Goal: Information Seeking & Learning: Check status

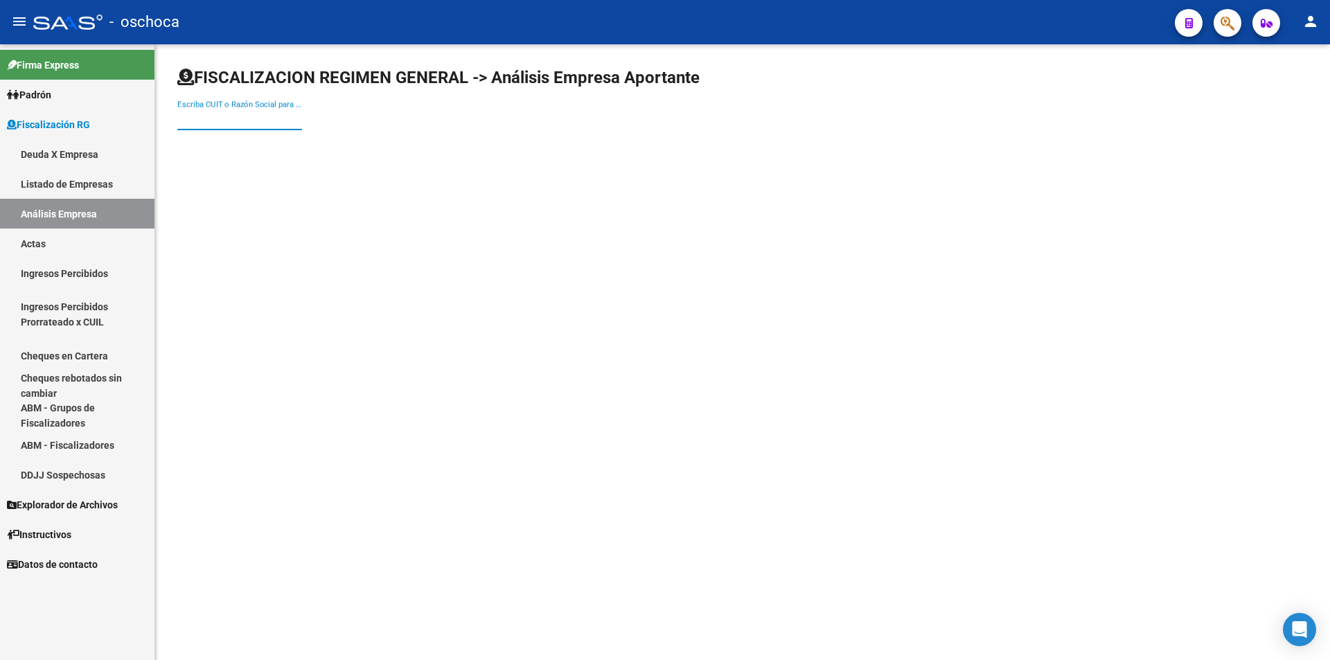
drag, startPoint x: 229, startPoint y: 118, endPoint x: 283, endPoint y: 146, distance: 61.3
click at [229, 120] on input "Escriba CUIT o Razón Social para buscar" at bounding box center [239, 119] width 125 height 12
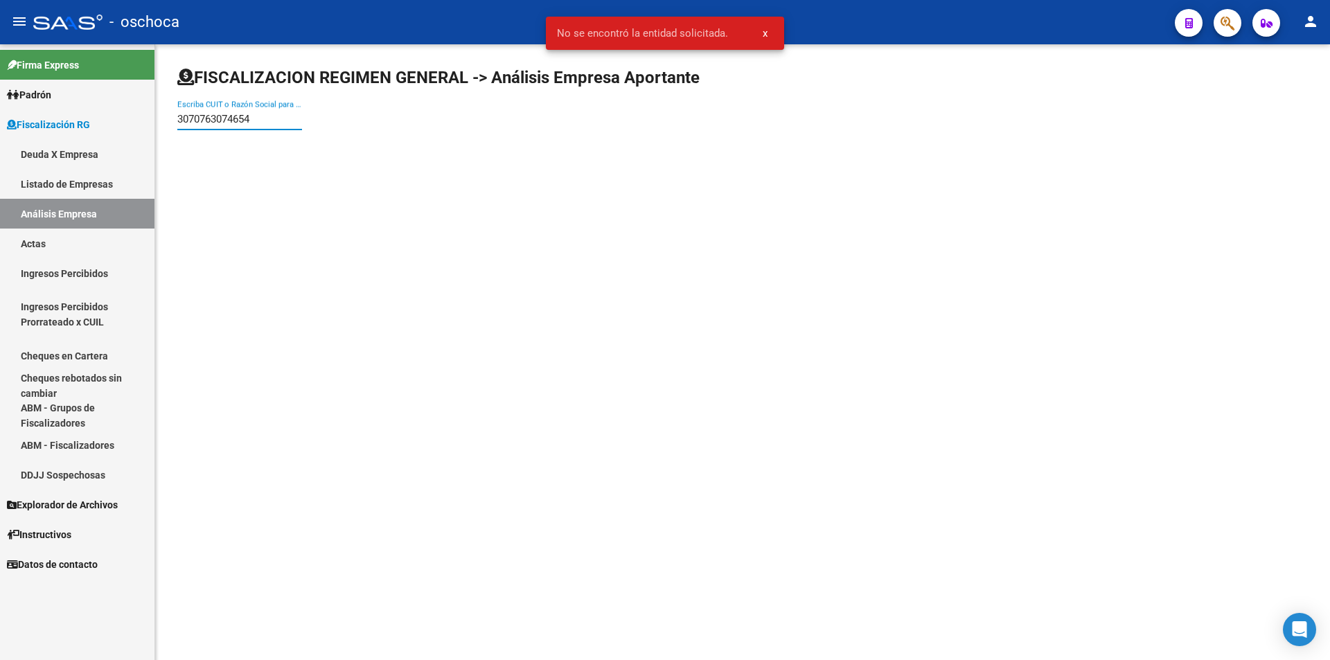
drag, startPoint x: 265, startPoint y: 120, endPoint x: 173, endPoint y: 118, distance: 92.1
click at [173, 118] on div "FISCALIZACION REGIMEN GENERAL -> Análisis Empresa Aportante 3070763074654 Escri…" at bounding box center [742, 110] width 1174 height 132
type input "30707630465"
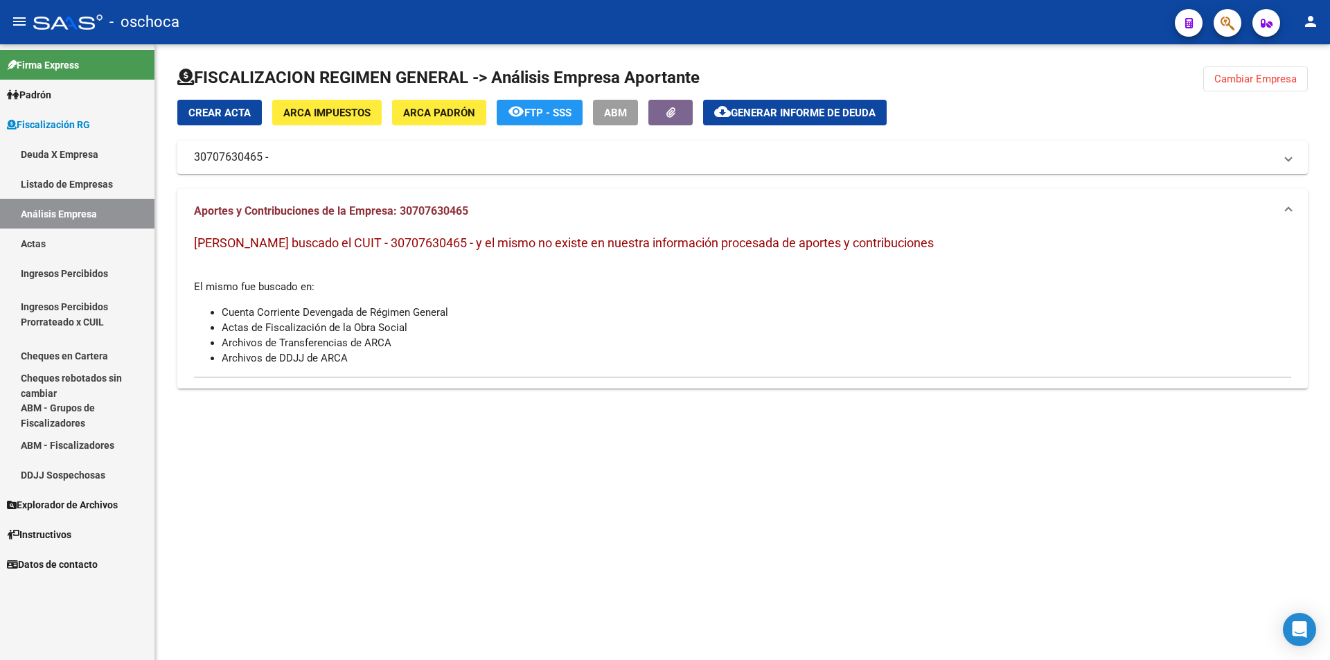
click at [355, 116] on span "ARCA Impuestos" at bounding box center [326, 113] width 87 height 12
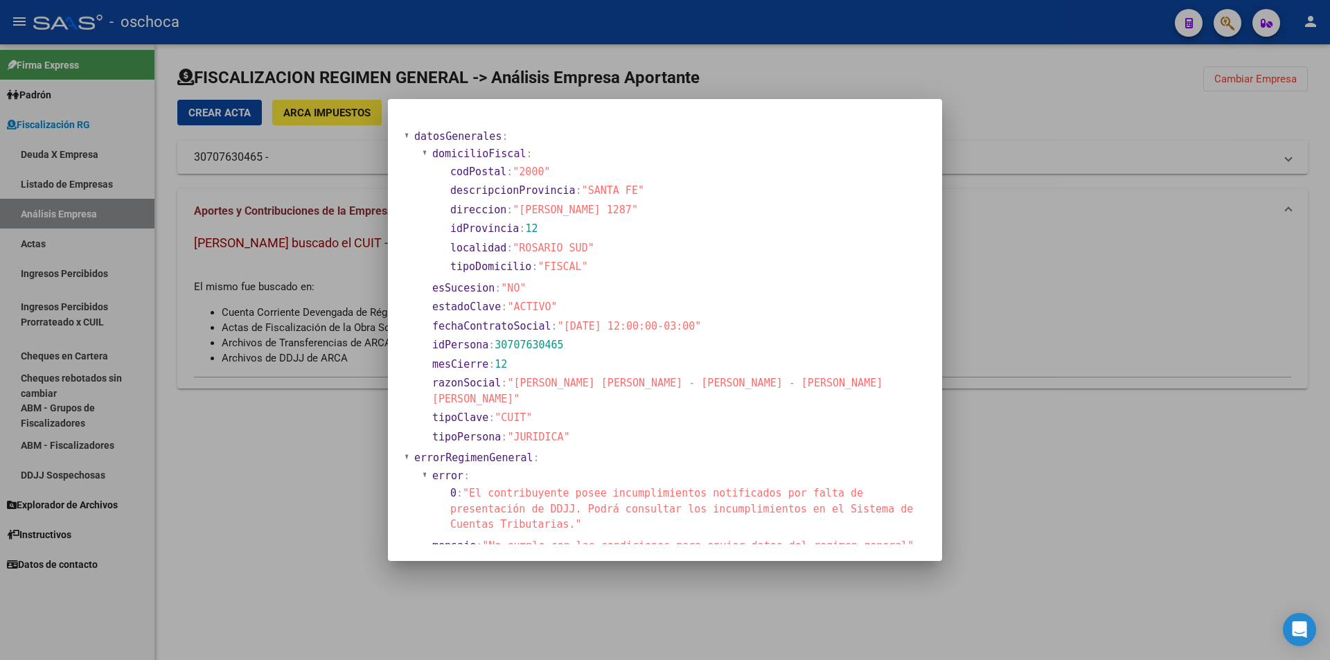
click at [1039, 263] on div at bounding box center [665, 330] width 1330 height 660
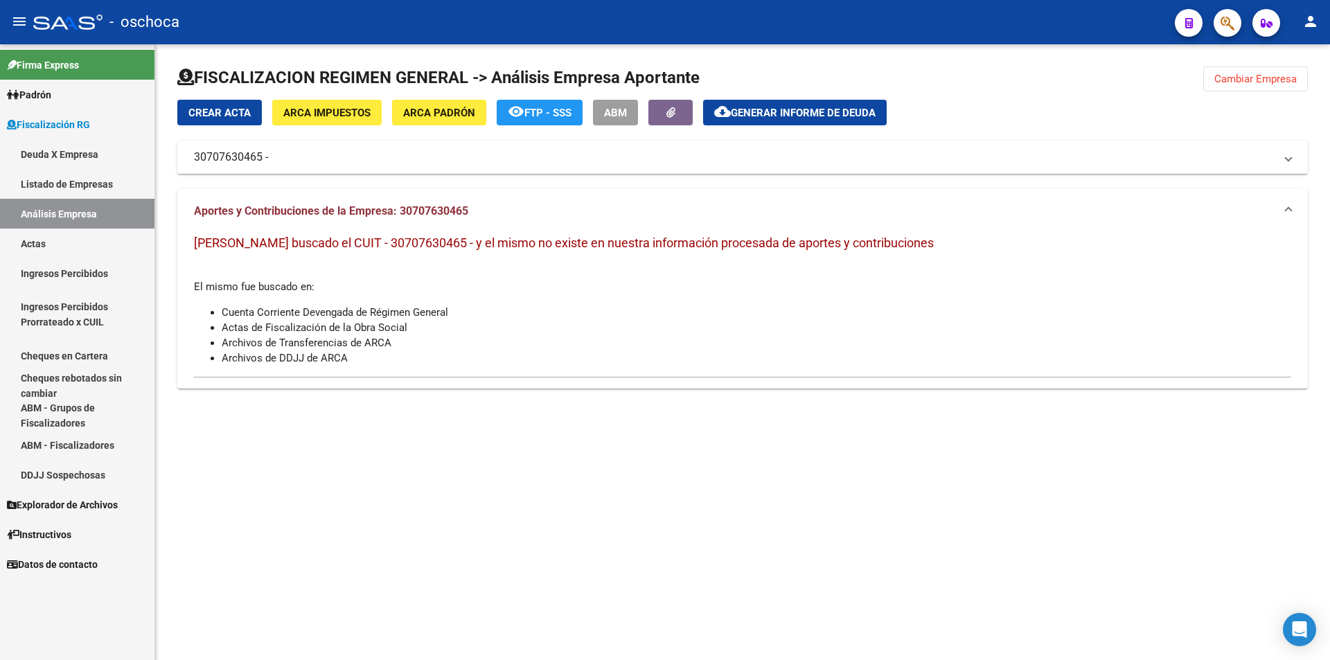
click at [1234, 75] on span "Cambiar Empresa" at bounding box center [1255, 79] width 82 height 12
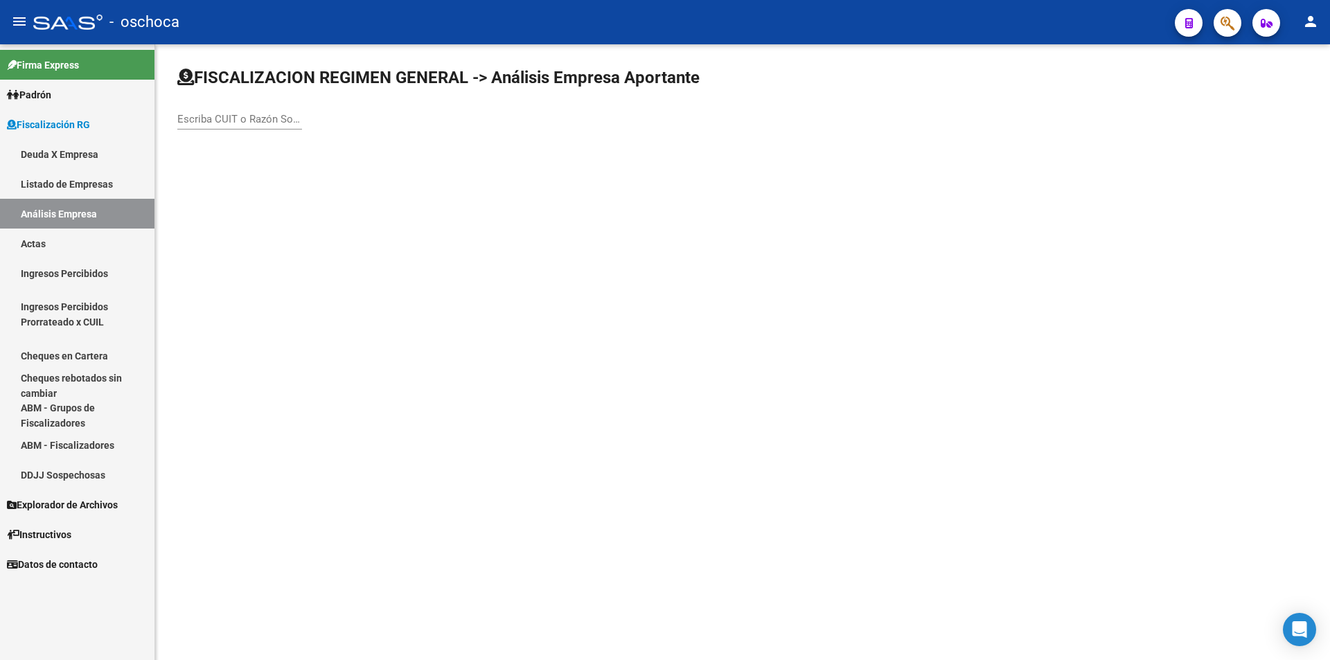
click at [272, 118] on input "Escriba CUIT o Razón Social para buscar" at bounding box center [239, 119] width 125 height 12
type input "33718429329"
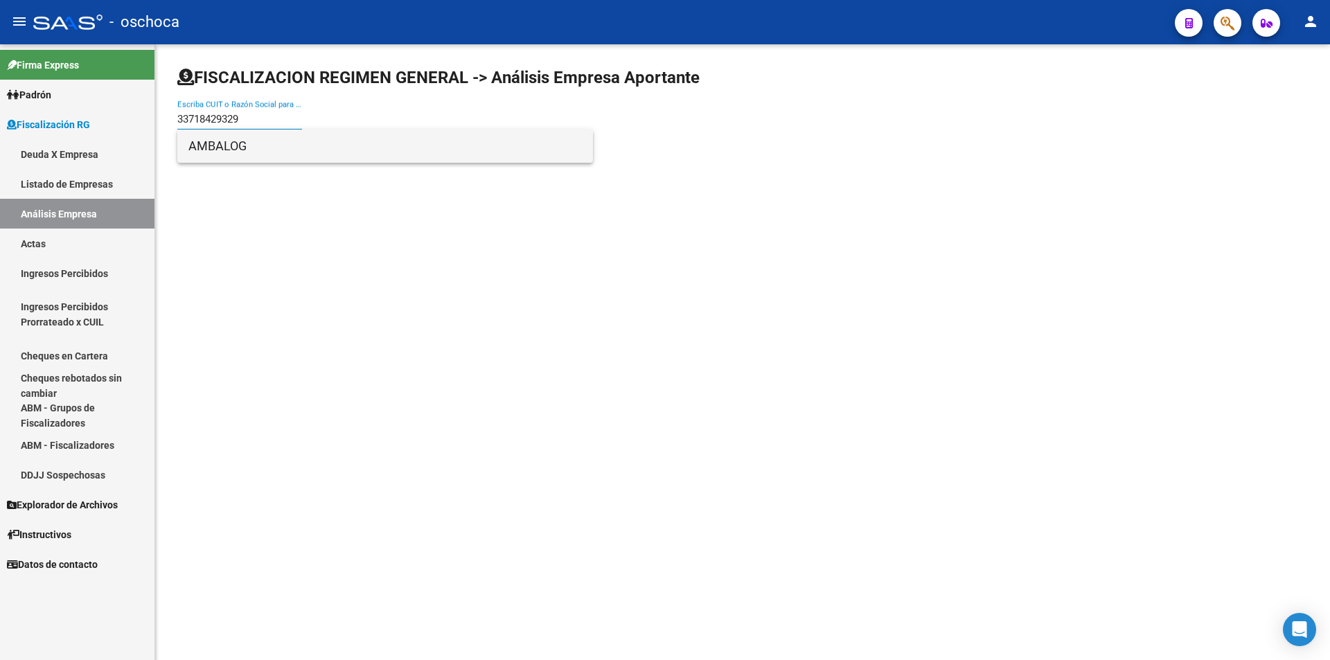
click at [208, 150] on span "AMBALOG" at bounding box center [384, 145] width 393 height 33
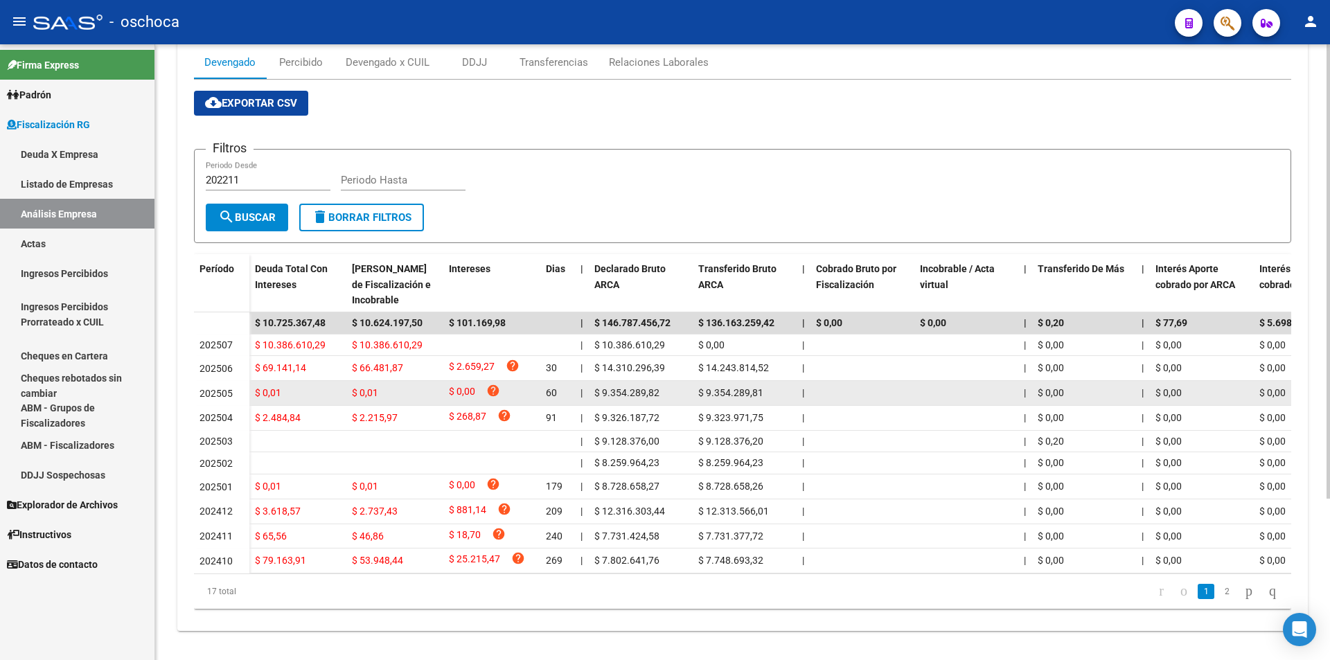
scroll to position [218, 0]
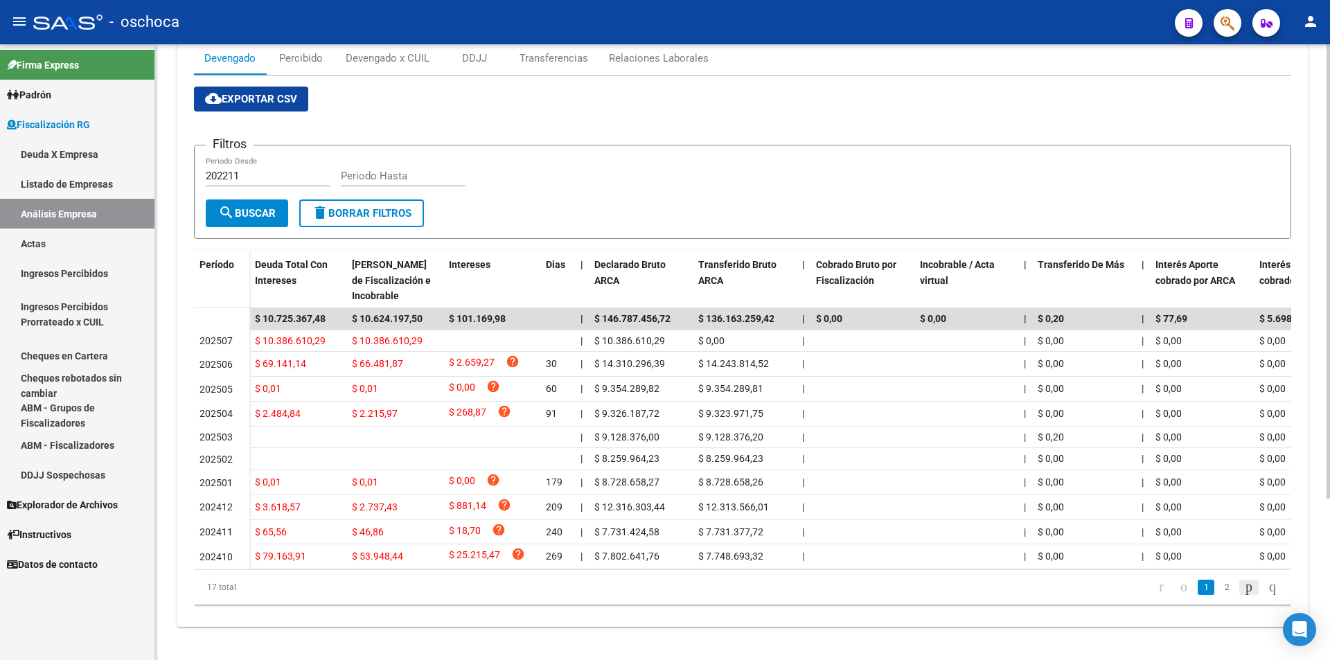
click at [1243, 589] on icon "go to next page" at bounding box center [1248, 586] width 11 height 17
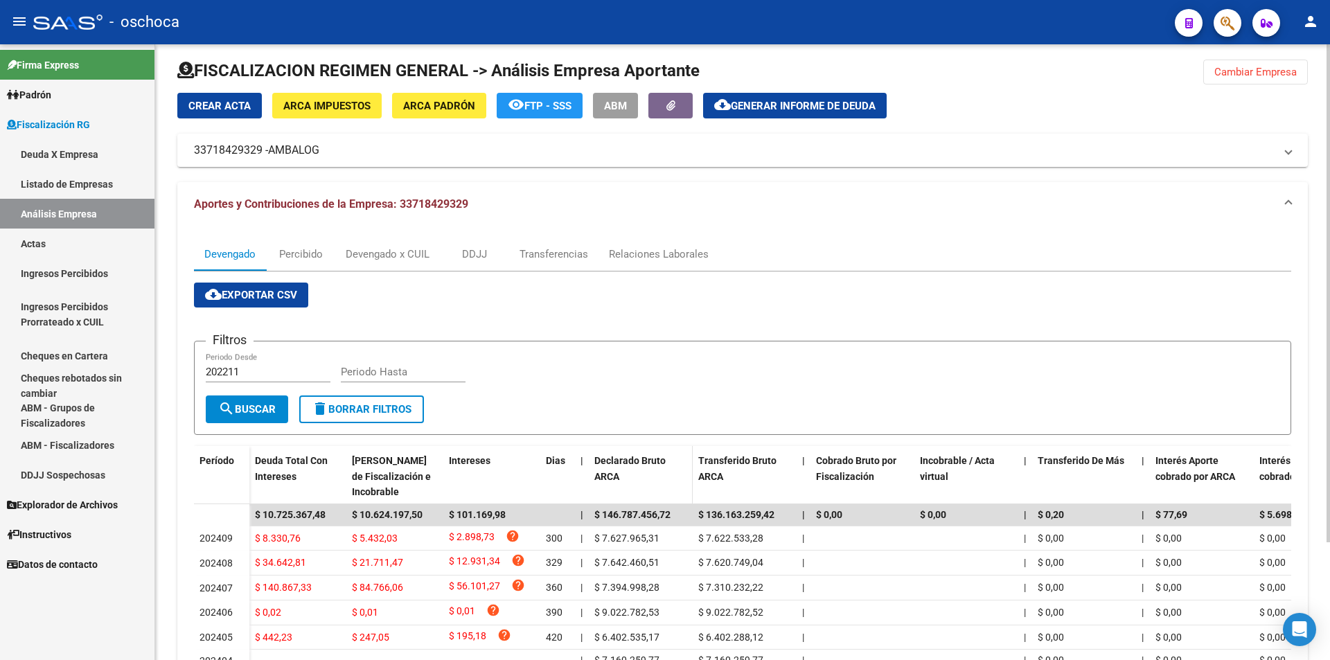
scroll to position [0, 0]
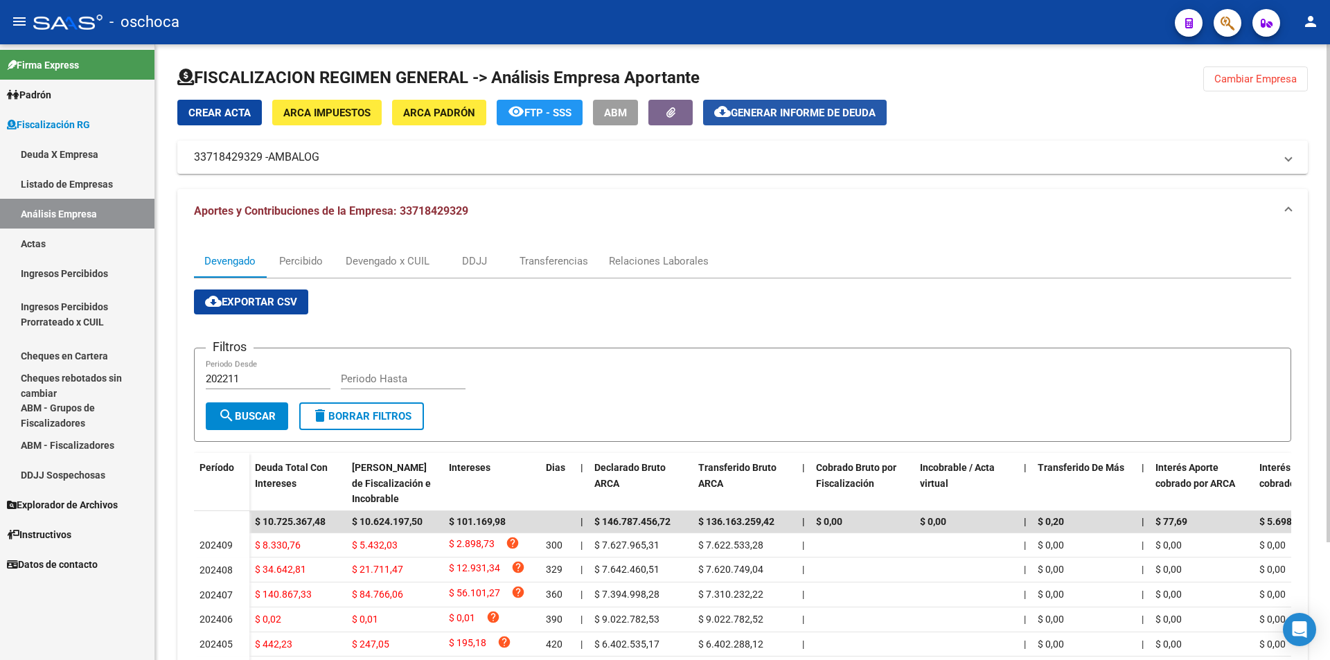
click at [752, 114] on span "Generar informe de deuda" at bounding box center [803, 113] width 145 height 12
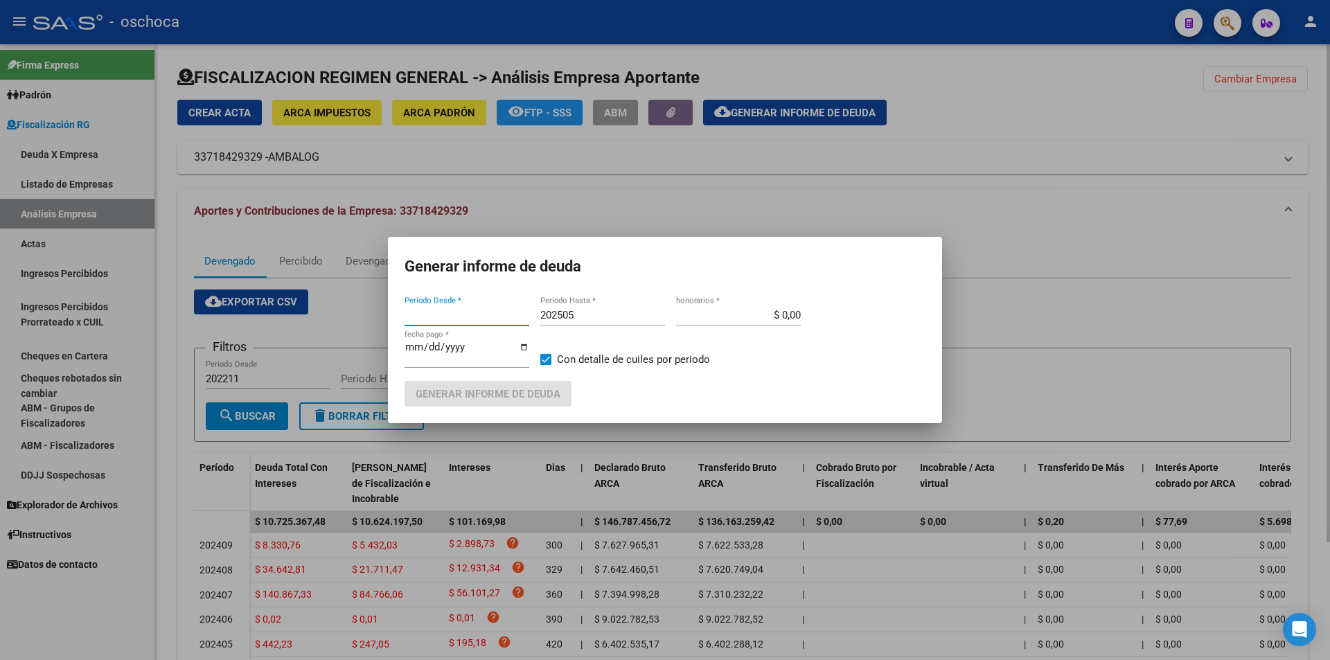
type input "202211"
click at [967, 165] on div at bounding box center [665, 330] width 1330 height 660
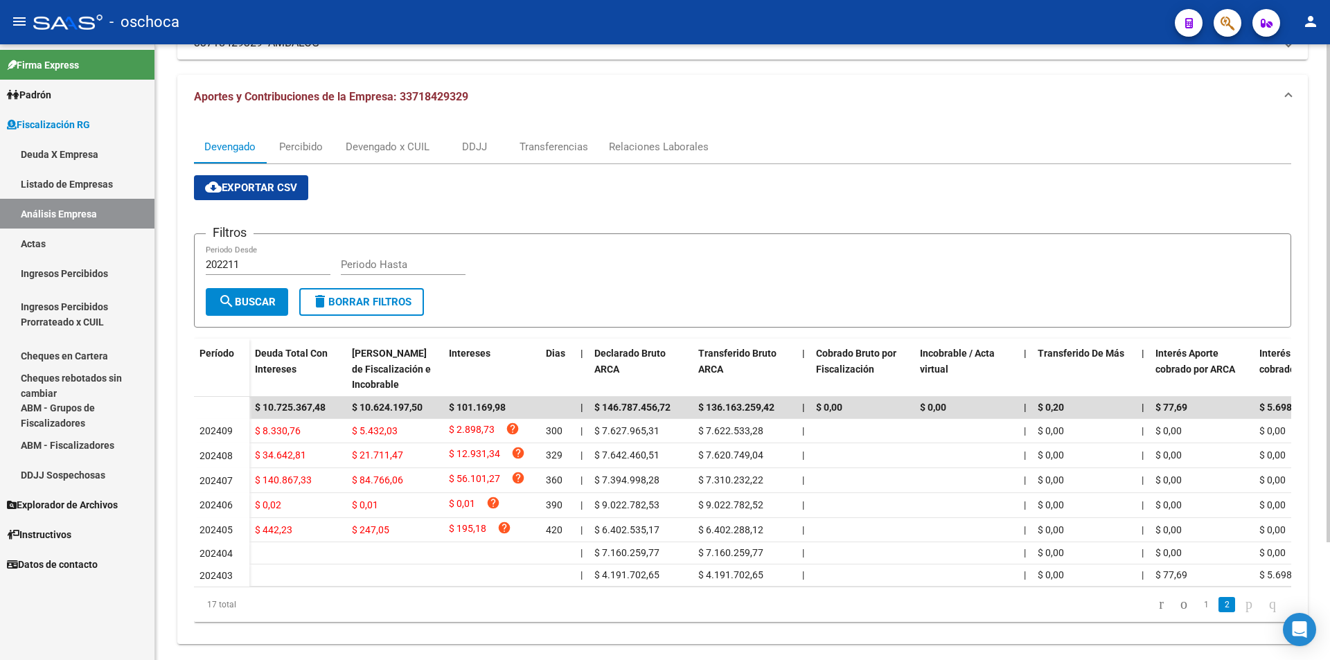
scroll to position [145, 0]
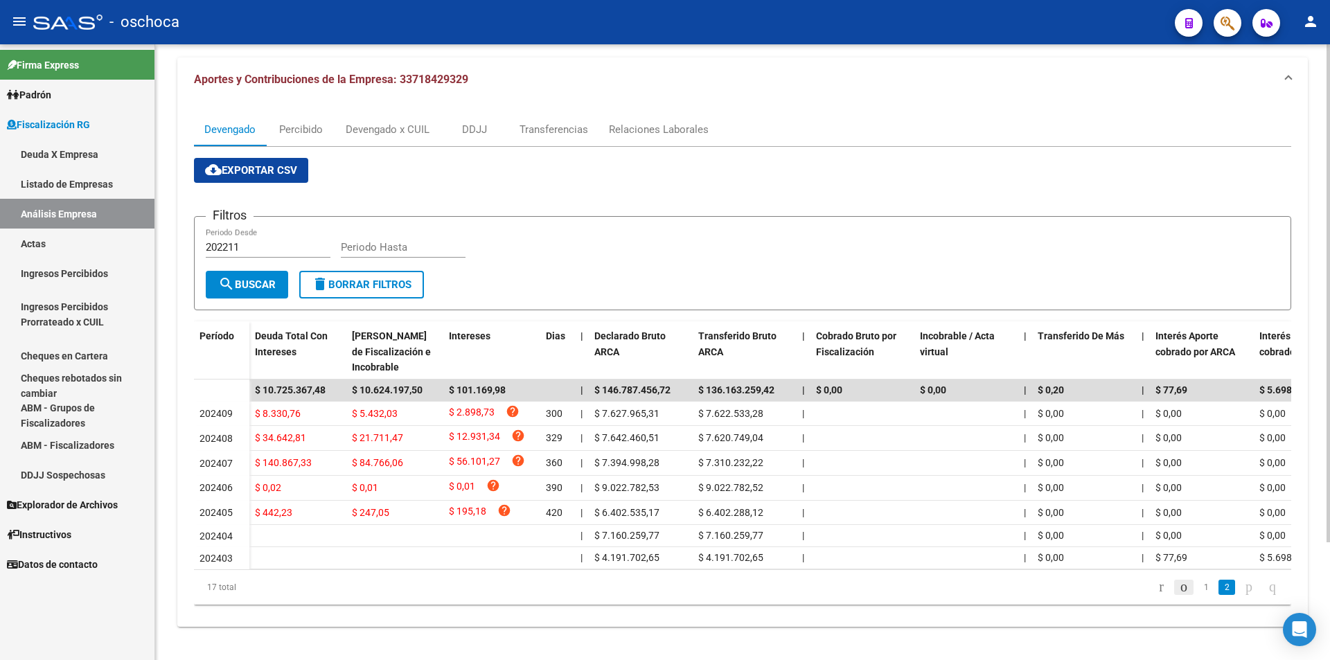
click at [1178, 587] on icon "go to previous page" at bounding box center [1183, 586] width 11 height 17
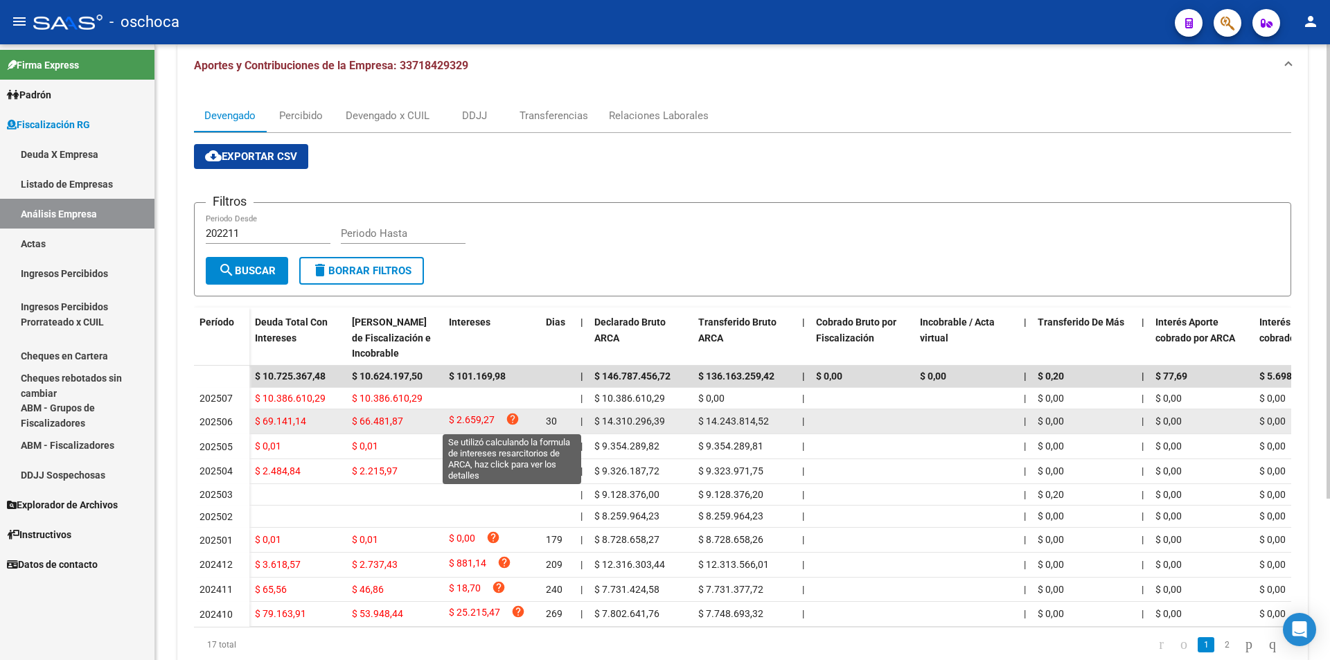
click at [509, 420] on icon "help" at bounding box center [513, 419] width 14 height 14
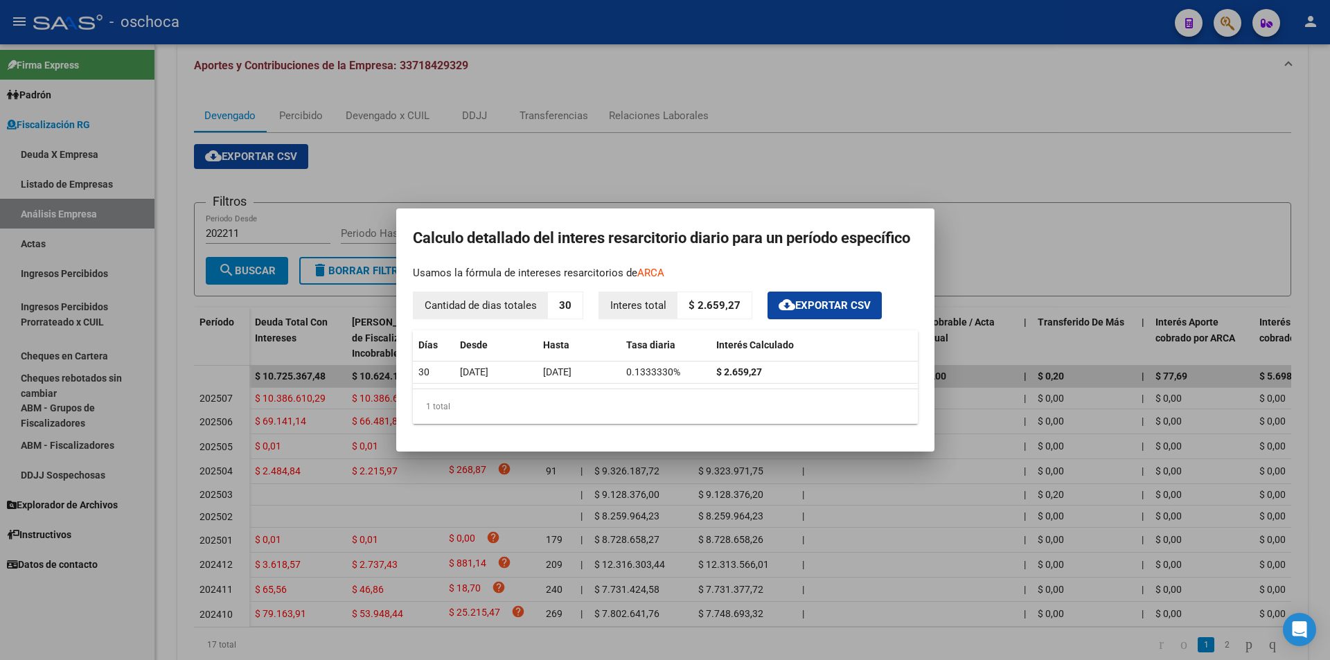
click at [830, 190] on div at bounding box center [665, 330] width 1330 height 660
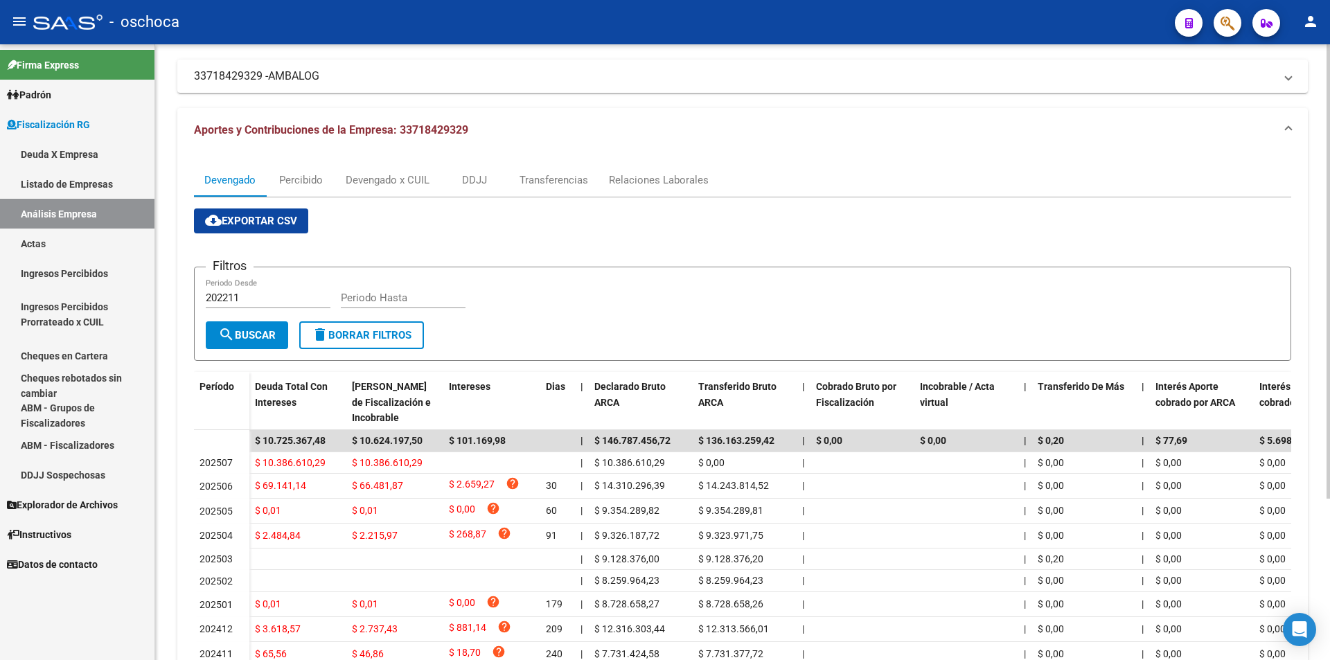
scroll to position [0, 0]
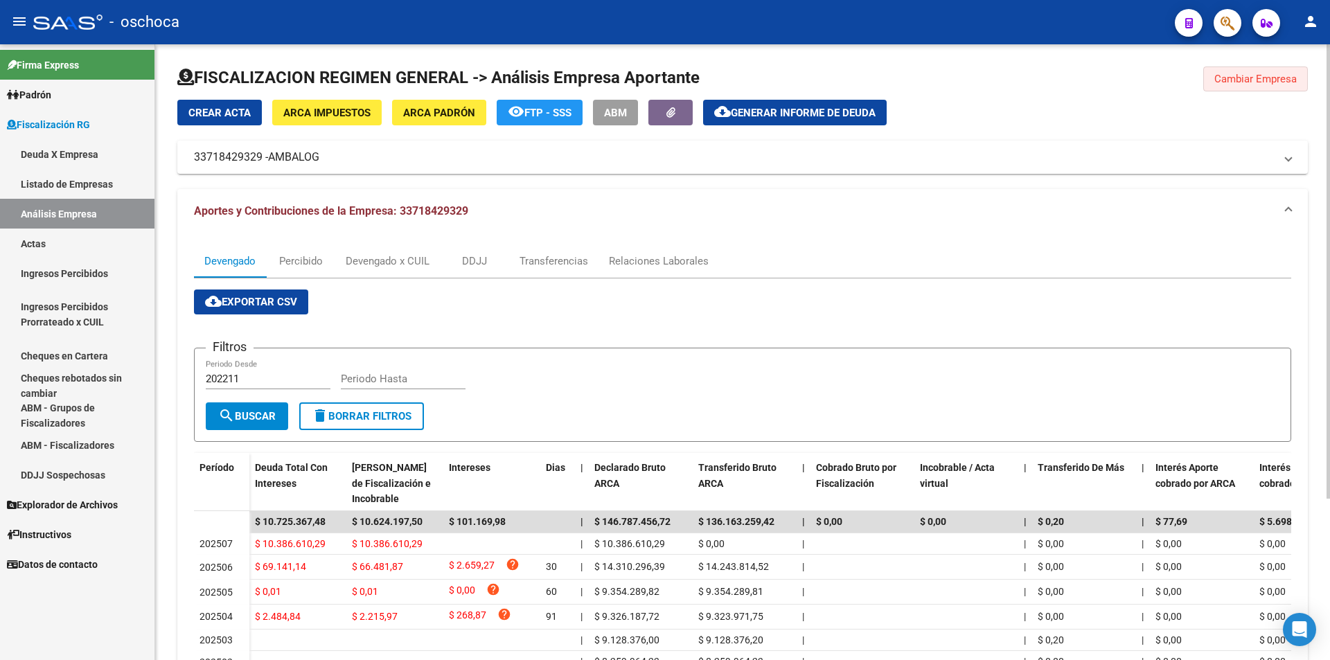
click at [1238, 75] on span "Cambiar Empresa" at bounding box center [1255, 79] width 82 height 12
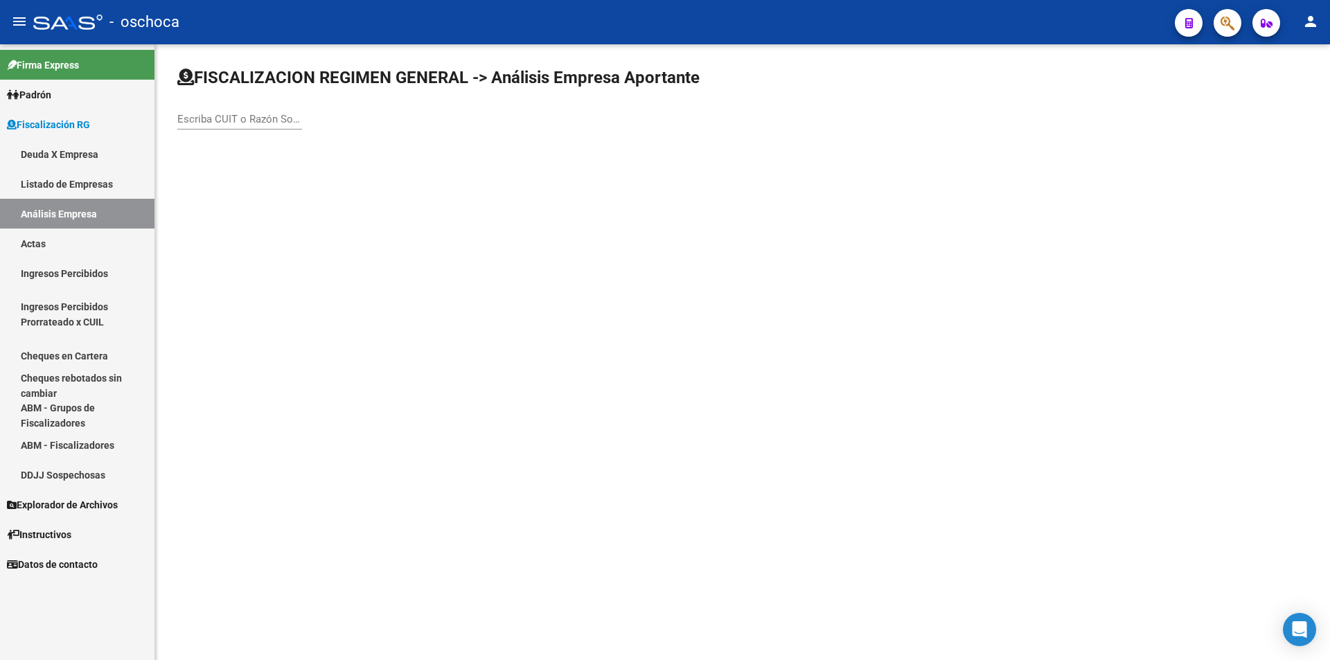
click at [229, 123] on div "Escriba CUIT o Razón Social para buscar" at bounding box center [239, 115] width 125 height 30
drag, startPoint x: 248, startPoint y: 118, endPoint x: 164, endPoint y: 117, distance: 83.8
click at [164, 117] on div "FISCALIZACION REGIMEN GENERAL -> Análisis Empresa Aportante 33718429329 Escriba…" at bounding box center [742, 110] width 1174 height 132
type input "33718429329"
click at [208, 123] on input "Escriba CUIT o Razón Social para buscar" at bounding box center [239, 119] width 125 height 12
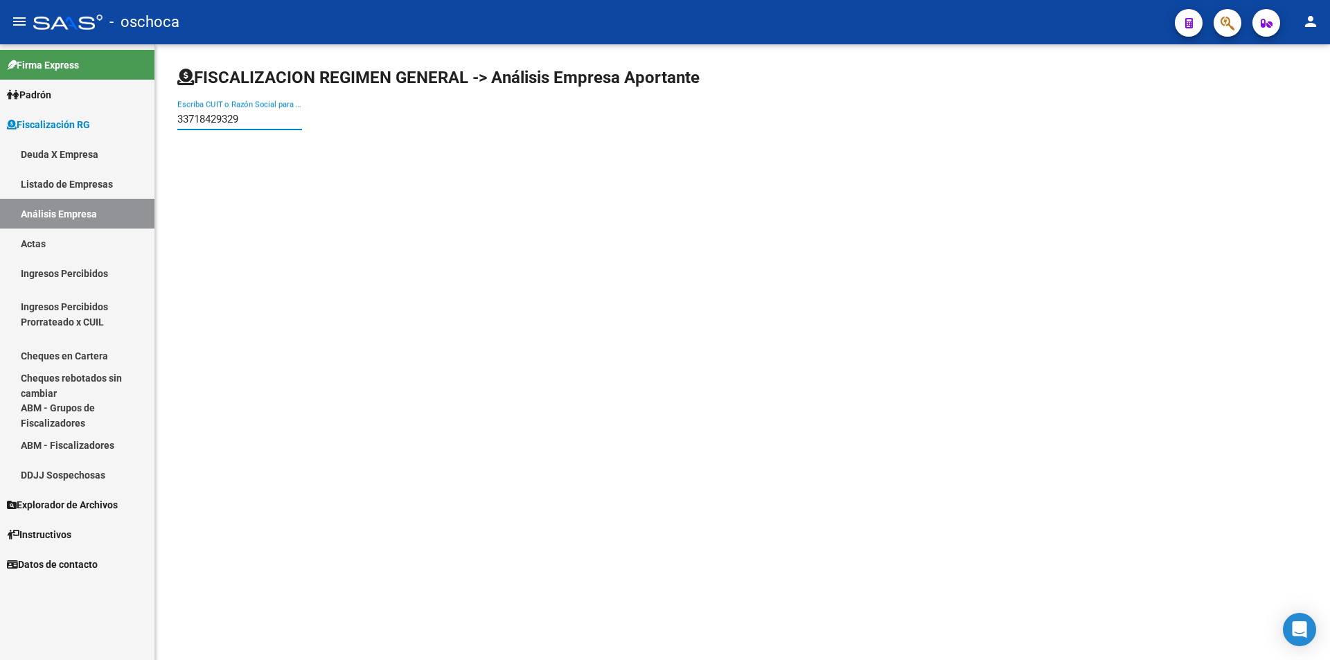
type input "33718429329"
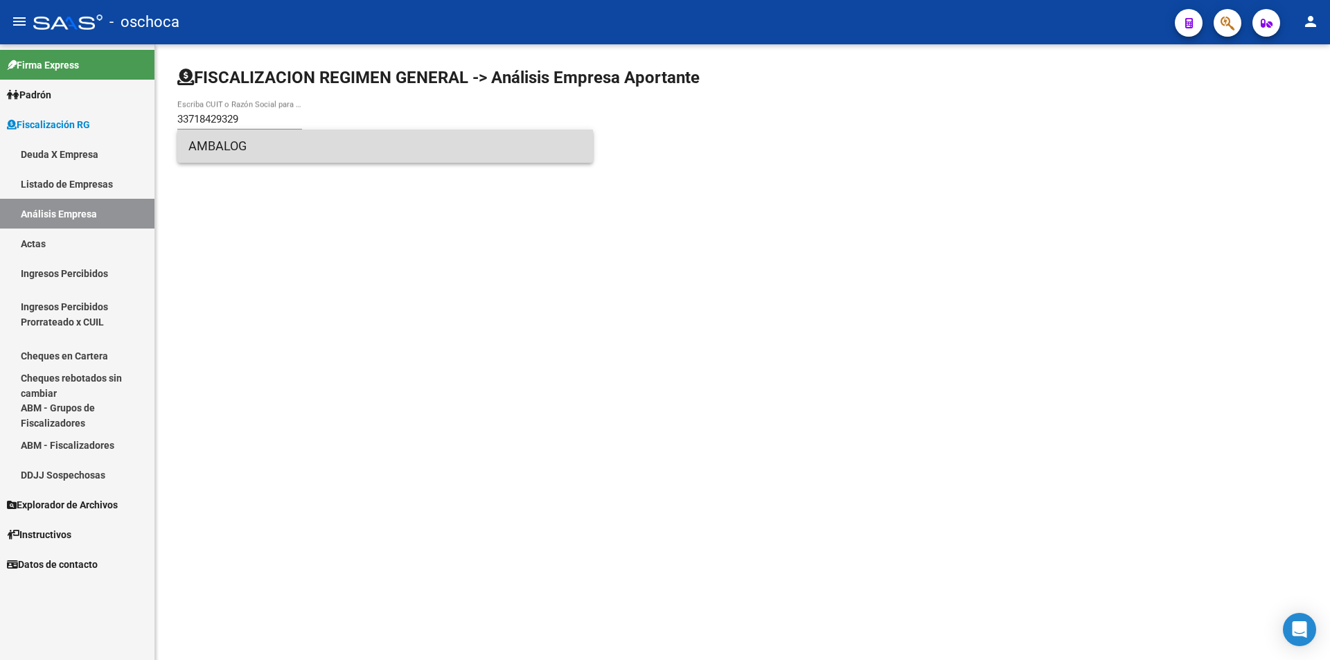
click at [241, 148] on span "AMBALOG" at bounding box center [384, 145] width 393 height 33
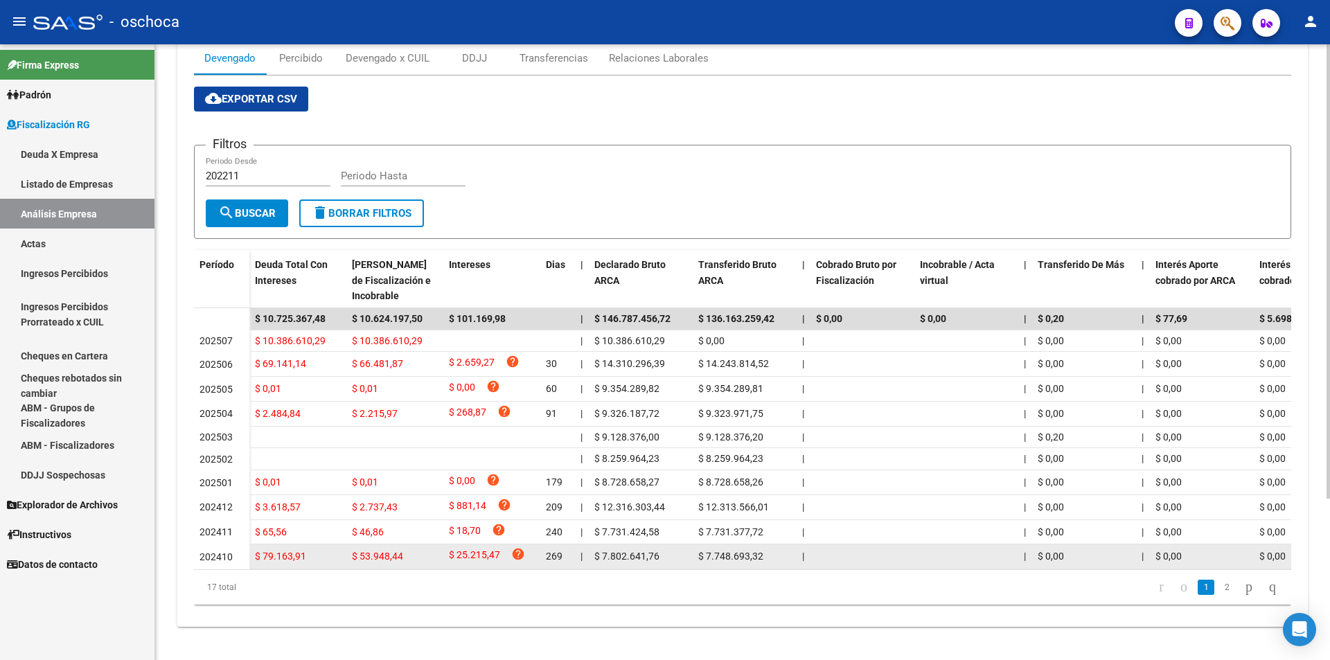
scroll to position [218, 0]
